Goal: Transaction & Acquisition: Purchase product/service

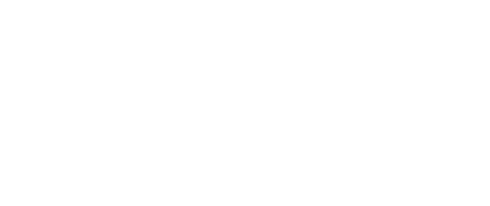
click at [256, 117] on img at bounding box center [245, 103] width 106 height 206
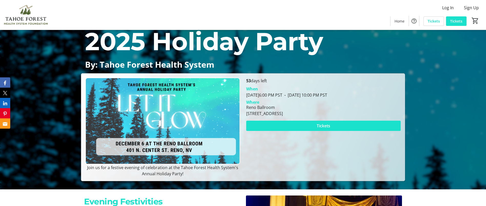
scroll to position [26, 0]
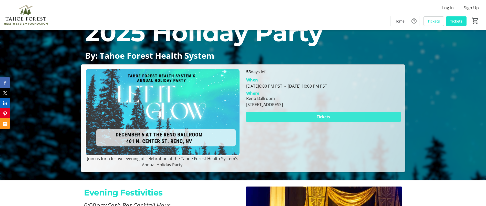
click at [318, 114] on span "Tickets" at bounding box center [324, 117] width 14 height 6
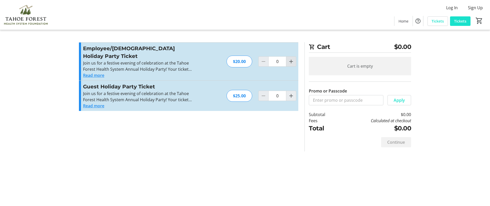
click at [287, 58] on span "Increment by one" at bounding box center [291, 62] width 10 height 10
type input "1"
click at [291, 93] on mat-icon "Increment by one" at bounding box center [291, 96] width 6 height 6
type input "1"
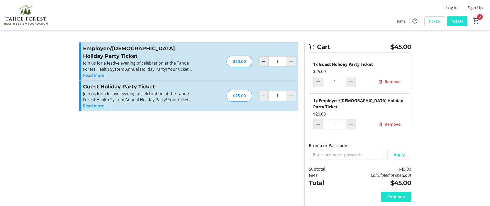
click at [94, 103] on button "Read more" at bounding box center [93, 106] width 21 height 6
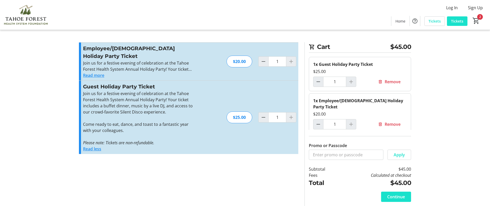
click at [102, 72] on button "Read more" at bounding box center [93, 75] width 21 height 6
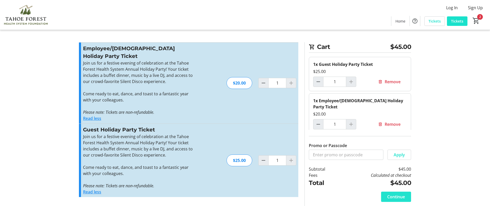
click at [405, 195] on span at bounding box center [396, 197] width 30 height 12
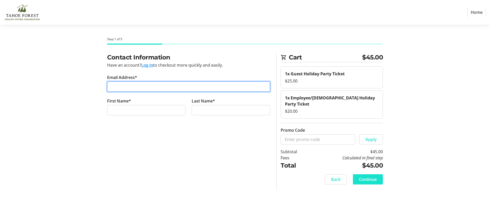
click at [214, 86] on input "Email Address*" at bounding box center [188, 86] width 163 height 10
type input "[PERSON_NAME][EMAIL_ADDRESS][DOMAIN_NAME]"
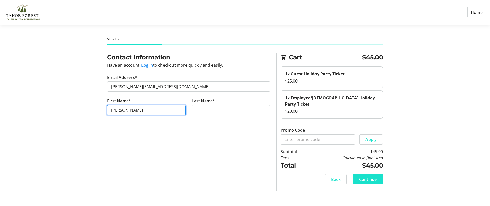
type input "[PERSON_NAME]"
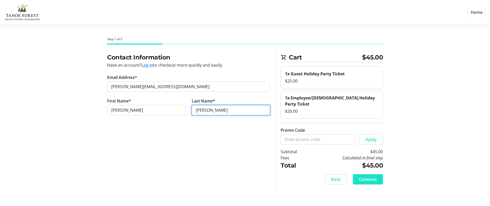
type input "[PERSON_NAME]"
click at [373, 176] on span "Continue" at bounding box center [368, 179] width 18 height 6
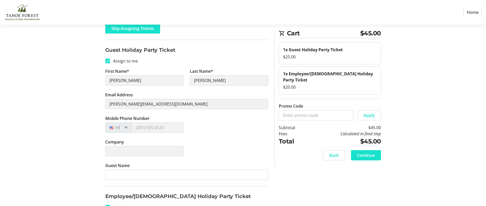
scroll to position [59, 0]
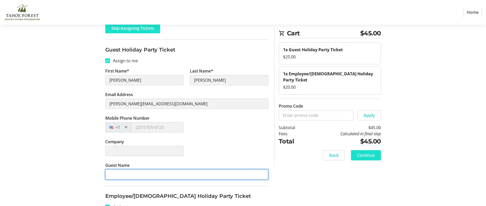
click at [173, 177] on input "Guest Name" at bounding box center [186, 174] width 163 height 10
type input "[PERSON_NAME]"
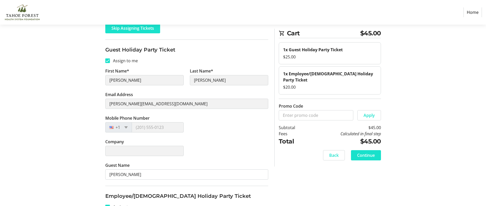
click at [117, 127] on div at bounding box center [113, 127] width 15 height 6
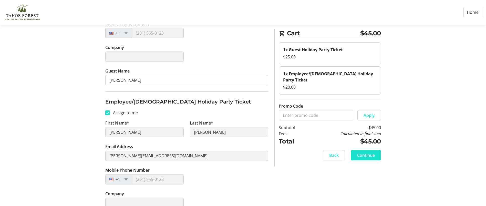
scroll to position [77, 0]
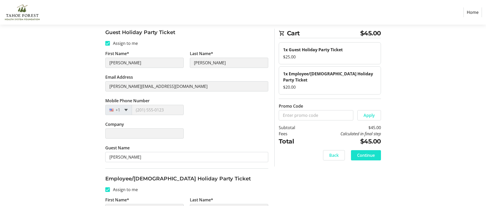
click at [125, 110] on span at bounding box center [126, 110] width 4 height 2
click at [208, 107] on div "Mobile Phone Number +1" at bounding box center [186, 110] width 169 height 24
click at [371, 152] on span "Continue" at bounding box center [366, 155] width 18 height 6
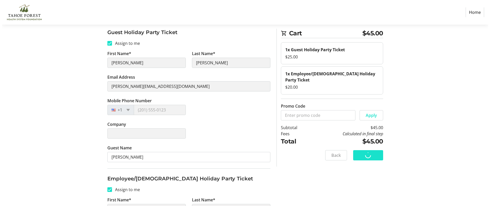
scroll to position [0, 0]
